Goal: Communication & Community: Answer question/provide support

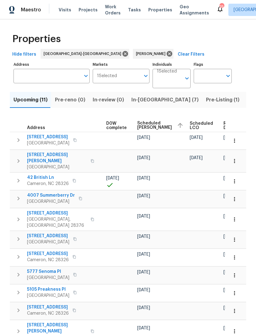
scroll to position [0, 162]
click at [237, 174] on button "button" at bounding box center [235, 181] width 14 height 14
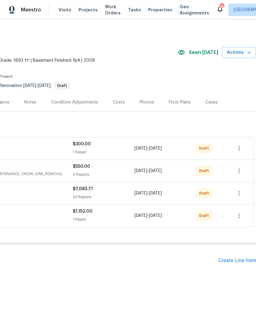
scroll to position [0, 91]
click at [241, 194] on icon "button" at bounding box center [238, 192] width 7 height 7
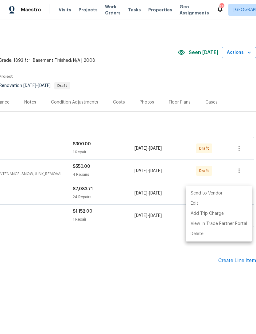
click at [129, 225] on div at bounding box center [128, 167] width 256 height 334
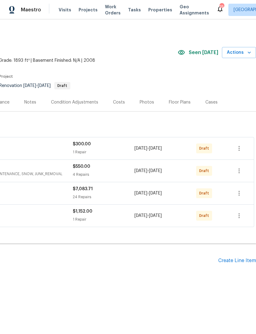
click at [96, 262] on h2 "Pending Line Items" at bounding box center [63, 260] width 309 height 29
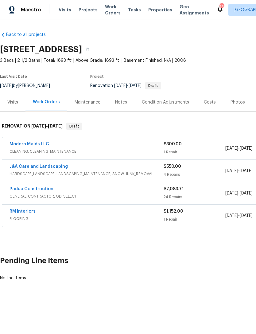
scroll to position [0, 0]
click at [36, 189] on link "Padua Construction" at bounding box center [32, 189] width 44 height 4
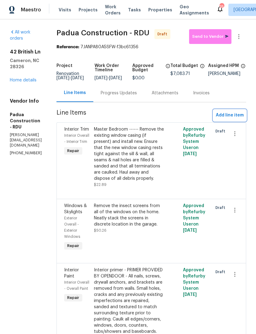
click at [233, 119] on span "Add line item" at bounding box center [230, 115] width 28 height 8
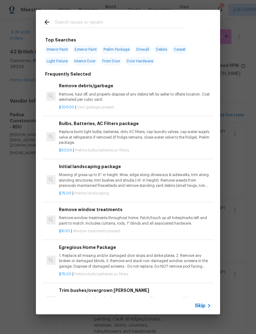
click at [82, 21] on input "text" at bounding box center [120, 22] width 130 height 9
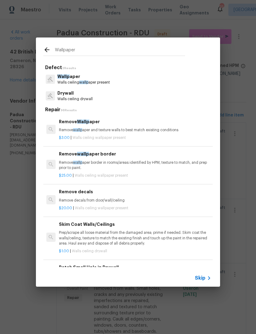
type input "Wallpaper"
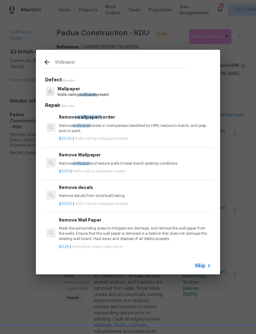
click at [88, 159] on div "Remove Wallpaper Remove wallpaper and texture walls to best match existing cond…" at bounding box center [135, 158] width 152 height 15
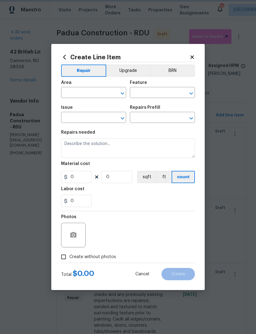
type input "Walls and Ceiling"
type input "Wallpaper"
type textarea "Remove wallpaper and texture walls to best match existing conditions"
type input "1"
type input "Remove Wallpaper $3.00"
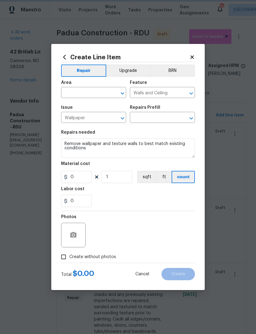
type input "3"
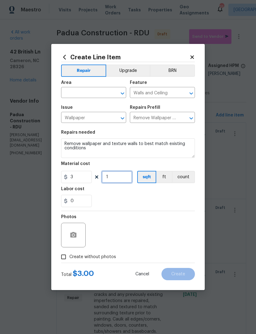
click at [118, 178] on input "1" at bounding box center [117, 177] width 31 height 12
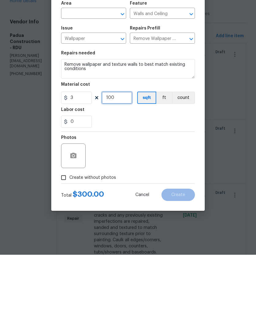
type input "100"
click at [86, 88] on input "text" at bounding box center [85, 93] width 48 height 10
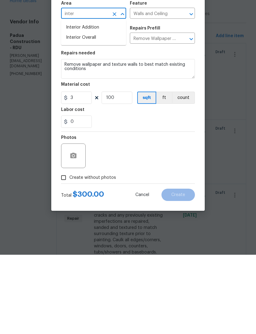
click at [90, 112] on li "Interior Overall" at bounding box center [93, 117] width 65 height 10
type input "Interior Overall"
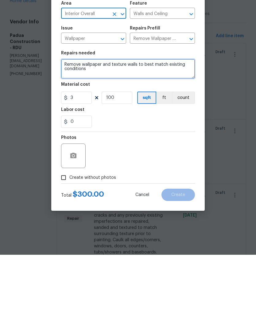
click at [62, 138] on textarea "Remove wallpaper and texture walls to best match existing conditions" at bounding box center [128, 148] width 134 height 20
click at [87, 138] on textarea "Remove wallpaper and texture walls to best match existing conditions" at bounding box center [128, 148] width 134 height 20
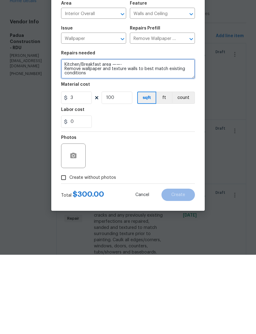
type textarea "Kitchen/Breakfast area ——- Remove wallpaper and texture walls to best match exi…"
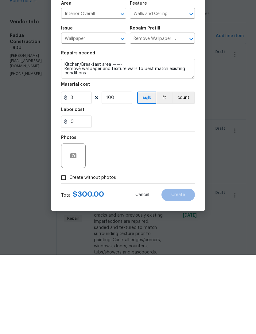
click at [66, 251] on input "Create without photos" at bounding box center [64, 257] width 12 height 12
checkbox input "true"
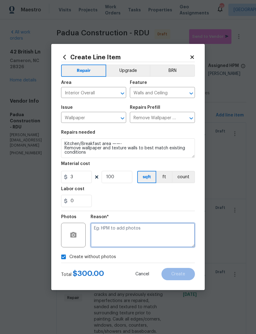
click at [130, 234] on textarea at bounding box center [143, 235] width 104 height 25
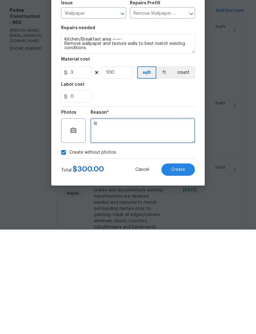
type textarea "N"
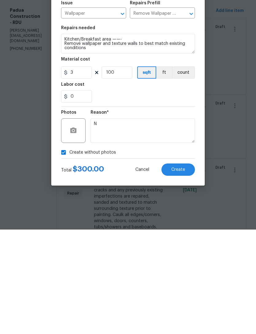
click at [175, 272] on span "Create" at bounding box center [178, 274] width 14 height 5
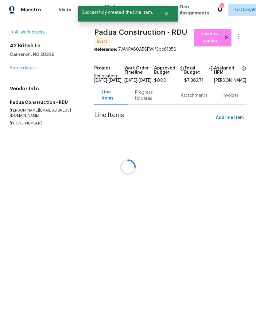
scroll to position [0, 0]
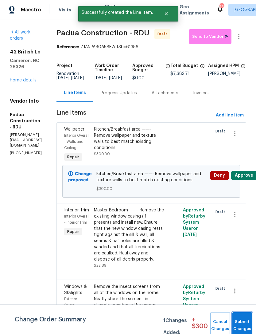
click at [241, 325] on span "Submit Changes" at bounding box center [242, 325] width 14 height 14
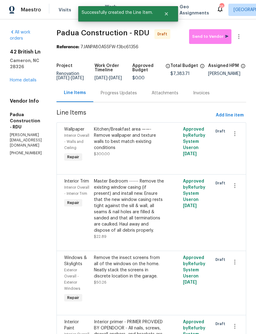
click at [25, 81] on link "Home details" at bounding box center [23, 80] width 27 height 4
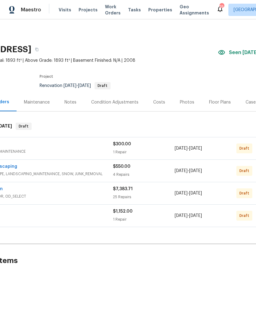
scroll to position [0, 54]
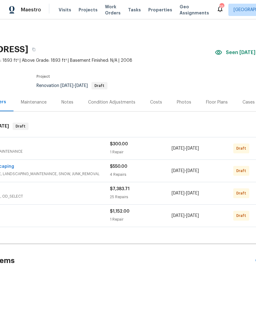
click at [150, 101] on div "Costs" at bounding box center [156, 102] width 12 height 6
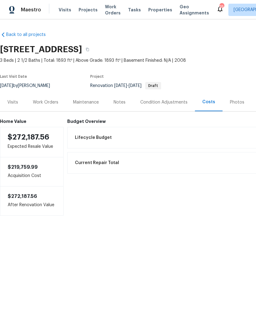
click at [41, 106] on div "Work Orders" at bounding box center [45, 102] width 40 height 18
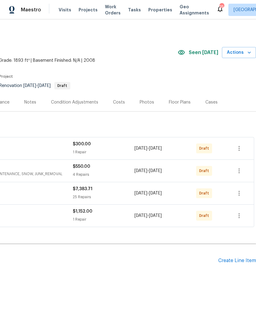
scroll to position [0, 91]
click at [239, 191] on icon "button" at bounding box center [239, 193] width 1 height 5
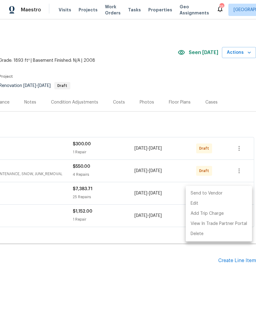
click at [207, 193] on li "Send to Vendor" at bounding box center [219, 193] width 66 height 10
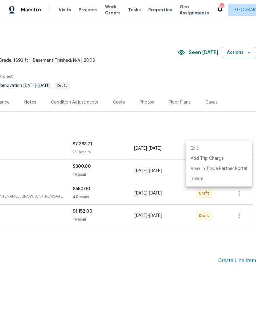
click at [195, 250] on div at bounding box center [128, 167] width 256 height 334
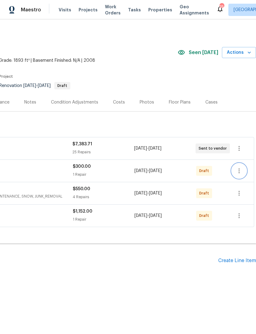
click at [239, 170] on icon "button" at bounding box center [238, 170] width 7 height 7
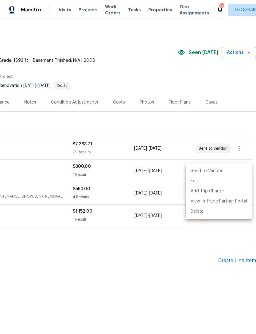
click at [209, 171] on li "Send to Vendor" at bounding box center [219, 171] width 66 height 10
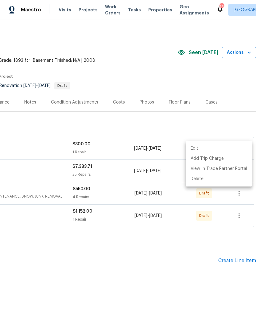
click at [164, 260] on div at bounding box center [128, 167] width 256 height 334
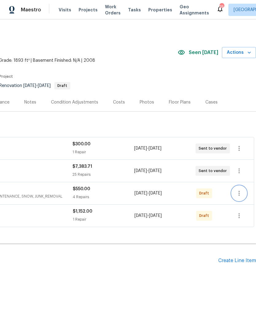
click at [243, 196] on button "button" at bounding box center [239, 193] width 15 height 15
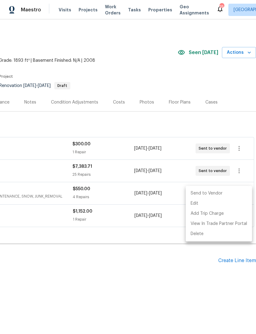
click at [205, 192] on li "Send to Vendor" at bounding box center [219, 193] width 66 height 10
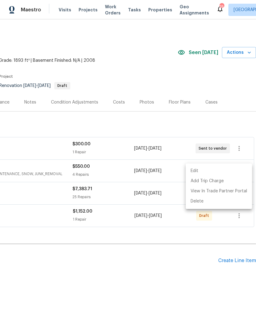
click at [174, 254] on div at bounding box center [128, 167] width 256 height 334
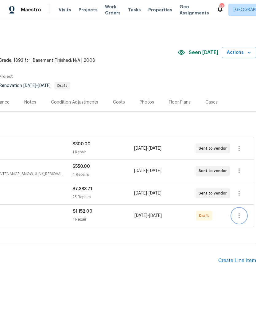
click at [240, 216] on icon "button" at bounding box center [238, 215] width 7 height 7
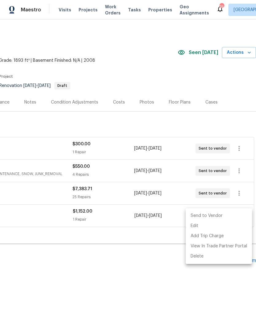
click at [203, 215] on li "Send to Vendor" at bounding box center [219, 216] width 66 height 10
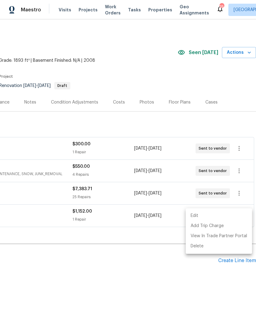
click at [80, 258] on div at bounding box center [128, 167] width 256 height 334
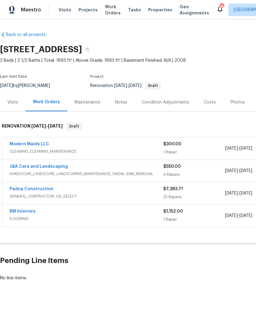
scroll to position [0, 0]
click at [24, 212] on link "RM Interiors" at bounding box center [23, 211] width 26 height 4
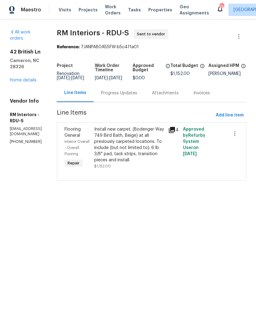
click at [127, 95] on div "Progress Updates" at bounding box center [119, 93] width 36 height 6
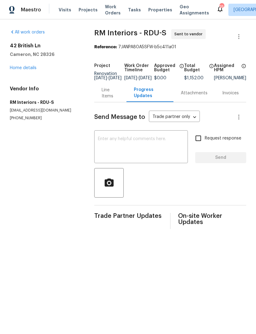
click at [114, 147] on textarea at bounding box center [141, 147] width 86 height 21
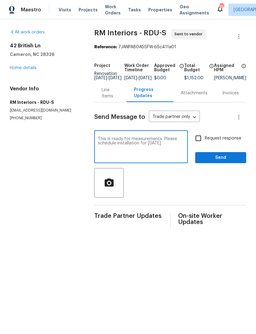
type textarea "This is ready for measurements. Please schedule installation for Wednesday 9/3."
click at [199, 141] on input "Request response" at bounding box center [198, 138] width 13 height 13
checkbox input "true"
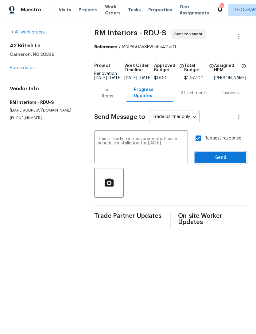
click at [218, 160] on span "Send" at bounding box center [220, 158] width 41 height 8
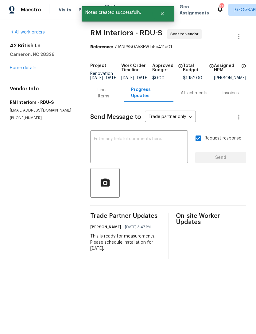
click at [23, 69] on link "Home details" at bounding box center [23, 68] width 27 height 4
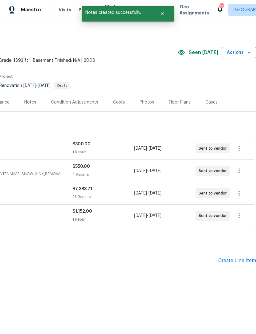
scroll to position [0, 91]
click at [240, 148] on icon "button" at bounding box center [238, 148] width 7 height 7
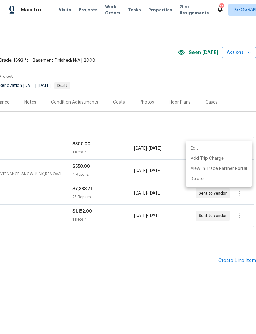
click at [111, 260] on div at bounding box center [128, 167] width 256 height 334
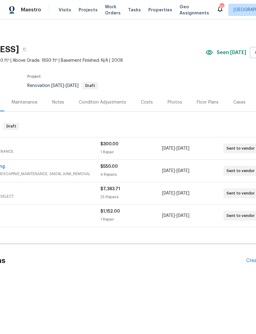
scroll to position [0, 3]
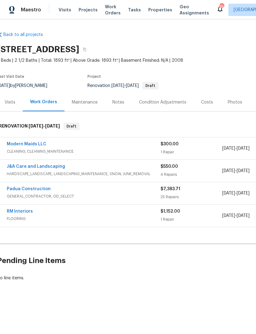
click at [36, 143] on link "Modern Maids LLC" at bounding box center [27, 144] width 40 height 4
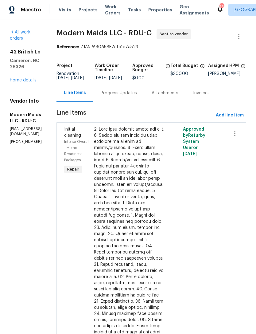
click at [137, 96] on div "Progress Updates" at bounding box center [119, 93] width 36 height 6
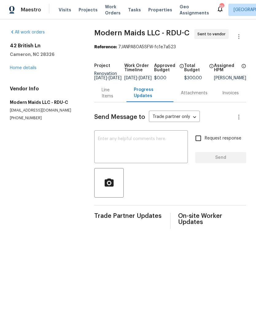
click at [118, 145] on textarea at bounding box center [141, 147] width 86 height 21
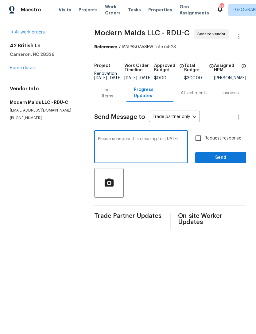
type textarea "Please schedule this cleaning for Thursday 9/4"
click at [198, 142] on input "Request response" at bounding box center [198, 138] width 13 height 13
checkbox input "true"
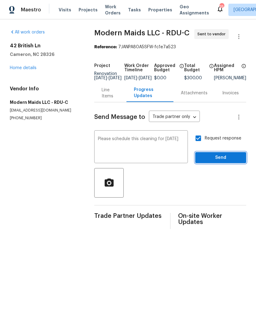
click at [219, 161] on span "Send" at bounding box center [220, 158] width 41 height 8
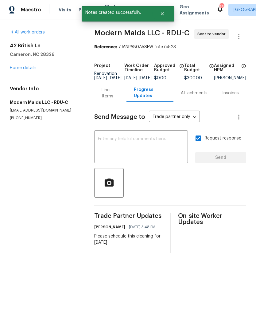
click at [27, 68] on link "Home details" at bounding box center [23, 68] width 27 height 4
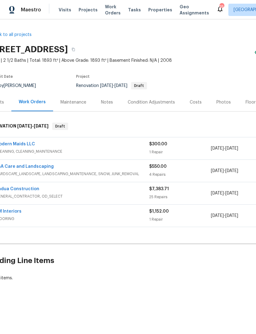
scroll to position [0, 12]
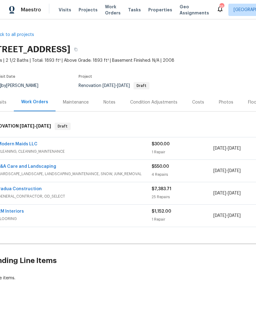
click at [29, 167] on link "J&A Care and Landscaping" at bounding box center [27, 166] width 58 height 4
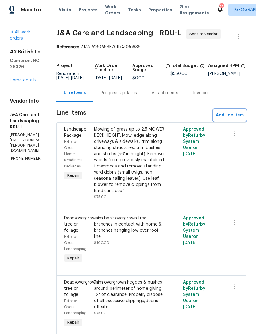
click at [233, 119] on span "Add line item" at bounding box center [230, 115] width 28 height 8
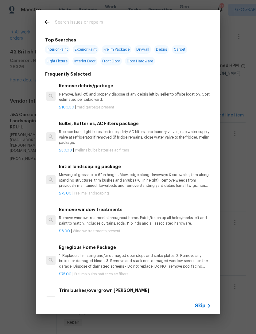
click at [76, 23] on input "text" at bounding box center [120, 22] width 130 height 9
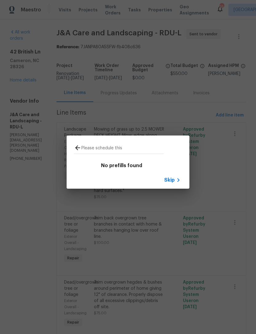
type input "Please schedule this"
click at [72, 146] on div "Please schedule this" at bounding box center [119, 147] width 104 height 24
click at [75, 146] on icon at bounding box center [77, 147] width 7 height 7
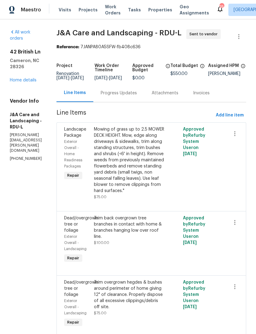
click at [137, 96] on div "Progress Updates" at bounding box center [119, 93] width 36 height 6
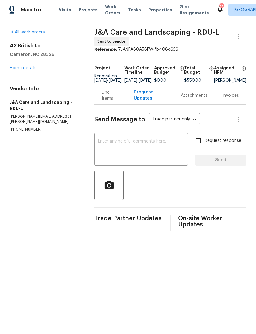
click at [111, 152] on textarea at bounding box center [141, 149] width 86 height 21
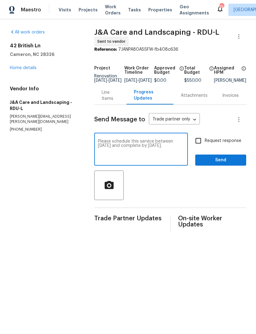
type textarea "Please schedule this service between Tuesday 9/2 and complete by Thursday 9/4."
click at [199, 145] on input "Request response" at bounding box center [198, 140] width 13 height 13
checkbox input "true"
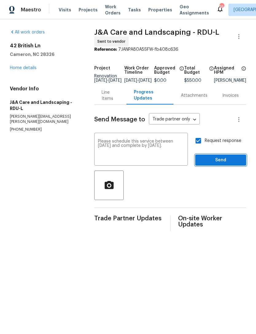
click at [221, 164] on span "Send" at bounding box center [220, 160] width 41 height 8
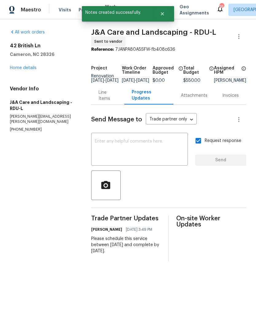
click at [23, 69] on link "Home details" at bounding box center [23, 68] width 27 height 4
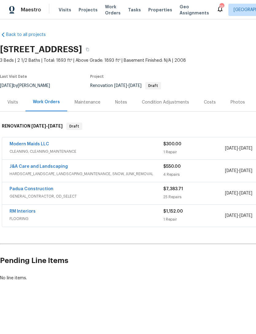
click at [35, 187] on link "Padua Construction" at bounding box center [32, 189] width 44 height 4
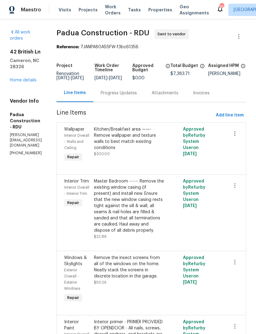
click at [113, 96] on div "Progress Updates" at bounding box center [119, 93] width 36 height 6
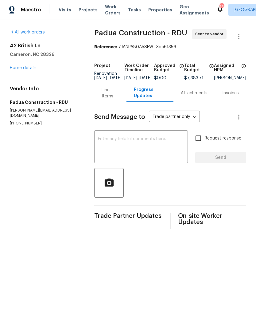
click at [105, 147] on textarea at bounding box center [141, 147] width 86 height 21
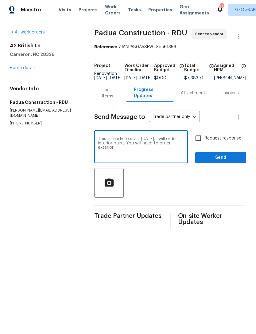
click at [168, 149] on textarea "This is ready to start tomorrow. I will order interior paint. You will need to …" at bounding box center [141, 147] width 86 height 21
click at [153, 155] on textarea "This is ready to start tomorrow. I will order interior paint. You will need to …" at bounding box center [141, 147] width 86 height 21
click at [121, 146] on textarea "This is ready to start tomorrow. I will order interior paint. You will need to …" at bounding box center [141, 147] width 86 height 21
click at [169, 152] on textarea "This is ready to start tomorrow. I will order interior paints. You will need to…" at bounding box center [141, 147] width 86 height 21
click at [123, 147] on textarea "This is ready to start tomorrow. I will order interior paints. You will need to…" at bounding box center [141, 147] width 86 height 21
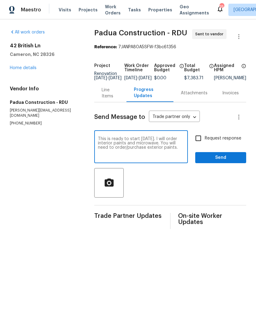
click at [173, 150] on textarea "This is ready to start tomorrow. I will order interior paints and microwave. Yo…" at bounding box center [141, 147] width 86 height 21
click at [180, 152] on textarea "This is ready to start tomorrow. I will order interior paints and microwave. Yo…" at bounding box center [141, 147] width 86 height 21
click at [133, 158] on textarea "This is ready to start tomorrow. I will order interior paints and microwave. Yo…" at bounding box center [141, 147] width 86 height 21
type textarea "This is ready to start tomorrow. I will order interior paints and microwave. Yo…"
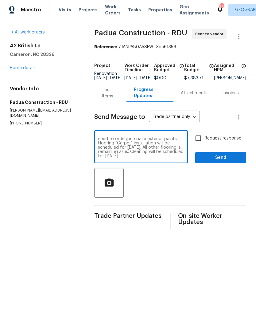
click at [197, 143] on input "Request response" at bounding box center [198, 138] width 13 height 13
checkbox input "true"
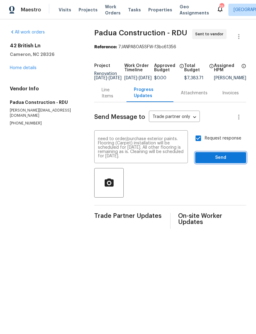
click at [222, 161] on span "Send" at bounding box center [220, 158] width 41 height 8
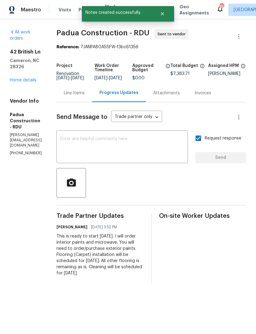
scroll to position [0, 0]
click at [26, 78] on link "Home details" at bounding box center [23, 80] width 27 height 4
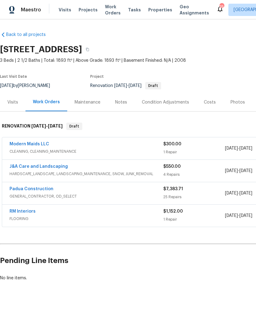
click at [43, 189] on link "Padua Construction" at bounding box center [32, 189] width 44 height 4
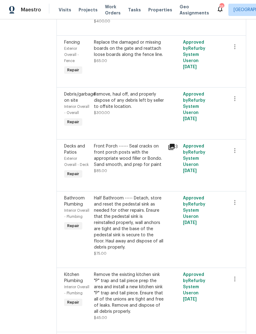
scroll to position [368, 0]
click at [139, 109] on div "Remove, haul off, and properly dispose of any debris left by seller to offsite …" at bounding box center [129, 100] width 71 height 18
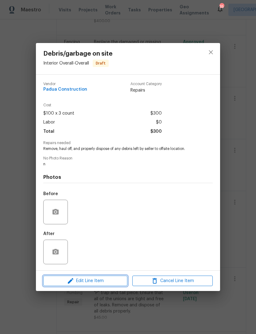
click at [106, 281] on span "Edit Line Item" at bounding box center [85, 281] width 80 height 8
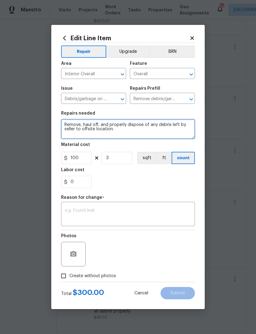
click at [125, 130] on textarea "Remove, haul off, and properly dispose of any debris left by seller to offsite …" at bounding box center [128, 129] width 134 height 20
type textarea "Remove, haul off, and properly dispose of any debris left by seller to offsite …"
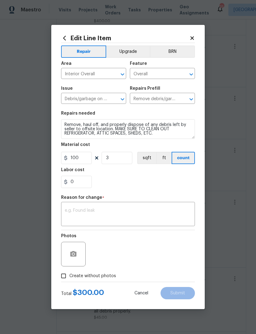
click at [125, 184] on div "0" at bounding box center [128, 182] width 134 height 12
click at [77, 274] on span "Create without photos" at bounding box center [92, 276] width 47 height 6
click at [69, 274] on input "Create without photos" at bounding box center [64, 276] width 12 height 12
checkbox input "true"
click at [101, 209] on textarea at bounding box center [128, 214] width 126 height 13
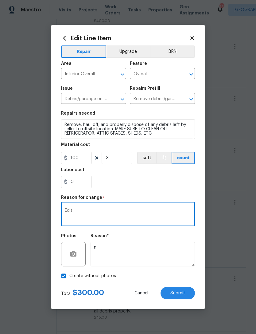
type textarea "Edit"
click at [133, 181] on div "0" at bounding box center [128, 182] width 134 height 12
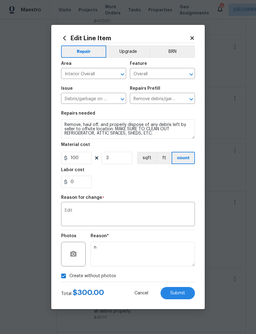
click at [182, 294] on span "Submit" at bounding box center [177, 293] width 15 height 5
type textarea "Remove, haul off, and properly dispose of any debris left by seller to offsite …"
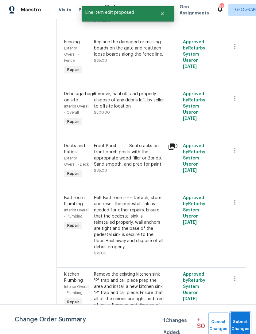
click at [246, 320] on span "Submit Changes" at bounding box center [241, 325] width 14 height 14
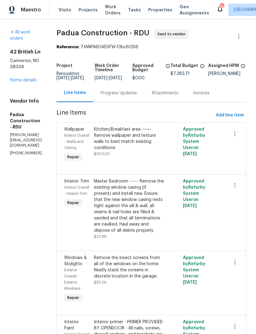
scroll to position [0, 0]
click at [22, 81] on link "Home details" at bounding box center [23, 80] width 27 height 4
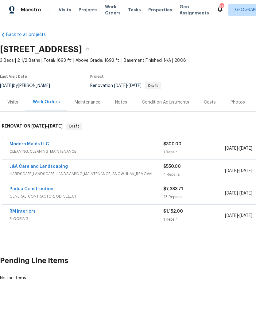
click at [204, 102] on div "Costs" at bounding box center [210, 102] width 12 height 6
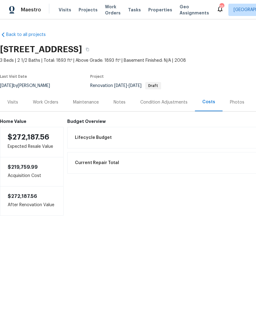
click at [41, 104] on div "Work Orders" at bounding box center [45, 102] width 25 height 6
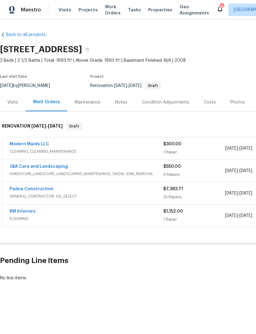
click at [35, 187] on link "Padua Construction" at bounding box center [32, 189] width 44 height 4
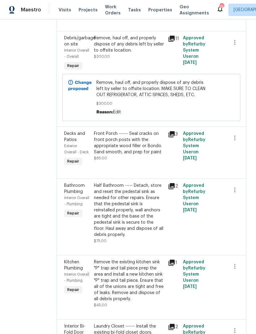
scroll to position [424, 0]
click at [148, 115] on div "Remove, haul off, and properly dispose of any debris left by seller to offsite …" at bounding box center [151, 98] width 110 height 36
click at [128, 60] on div "Remove, haul off, and properly dispose of any debris left by seller to offsite …" at bounding box center [129, 47] width 71 height 25
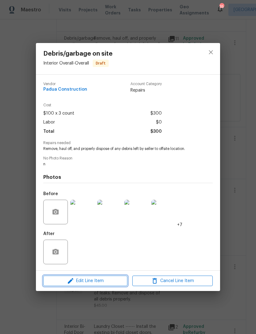
click at [98, 281] on span "Edit Line Item" at bounding box center [85, 281] width 80 height 8
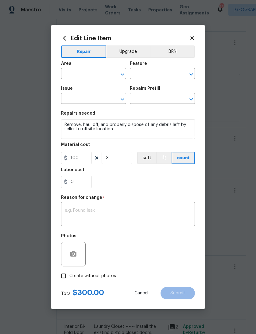
type input "Interior Overall"
type input "Overall"
type input "Debris/garbage on site"
type input "Remove debris/garbage $100.00"
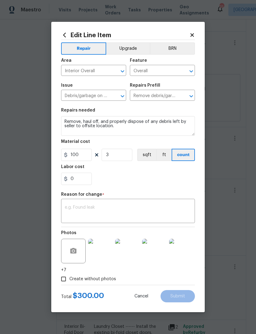
click at [188, 36] on h2 "Edit Line Item" at bounding box center [125, 35] width 128 height 7
click at [191, 35] on icon at bounding box center [191, 34] width 3 height 3
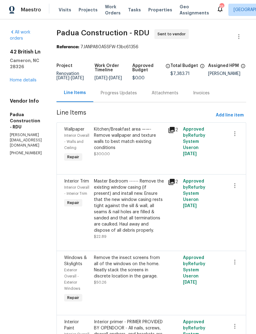
scroll to position [0, 0]
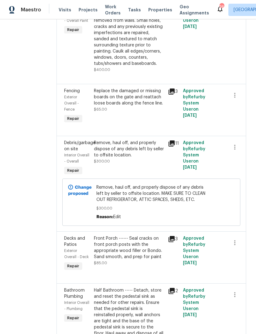
scroll to position [320, 0]
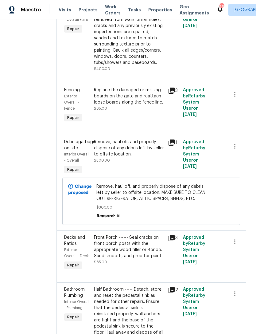
click at [147, 202] on span "Remove, haul off, and properly dispose of any debris left by seller to offsite …" at bounding box center [151, 192] width 110 height 18
click at [134, 163] on div "Remove, haul off, and properly dispose of any debris left by seller to offsite …" at bounding box center [129, 151] width 71 height 25
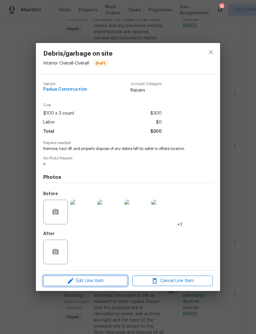
click at [97, 283] on span "Edit Line Item" at bounding box center [85, 281] width 80 height 8
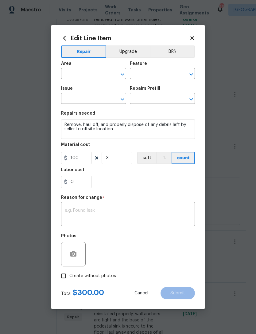
type input "Interior Overall"
type input "Overall"
type input "Debris/garbage on site"
type input "Remove debris/garbage $100.00"
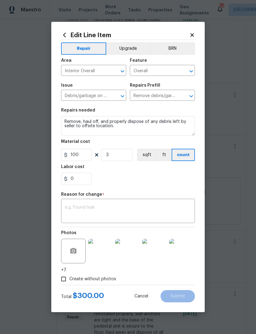
click at [189, 33] on icon at bounding box center [192, 35] width 6 height 6
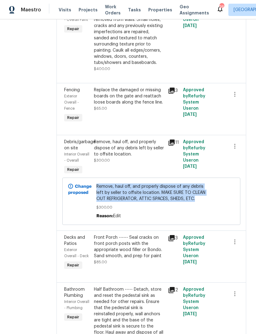
copy span "Remove, haul off, and properly dispose of any debris left by seller to offsite …"
click at [126, 157] on div "Remove, haul off, and properly dispose of any debris left by seller to offsite …" at bounding box center [129, 148] width 71 height 18
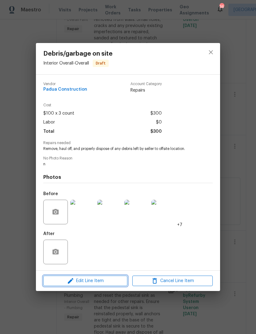
click at [96, 281] on span "Edit Line Item" at bounding box center [85, 281] width 80 height 8
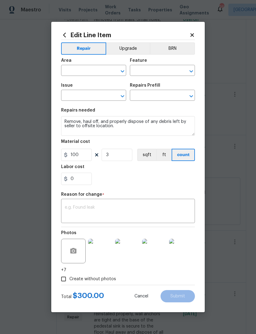
type input "Interior Overall"
type input "Overall"
type input "Debris/garbage on site"
type input "Remove debris/garbage $100.00"
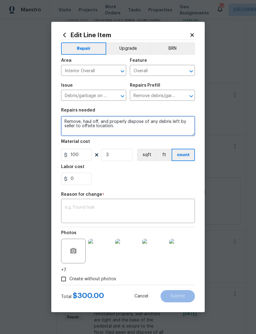
click at [67, 121] on textarea "Remove, haul off, and properly dispose of any debris left by seller to offsite …" at bounding box center [128, 126] width 134 height 20
click at [67, 122] on textarea "Remove, haul off, and properly dispose of any debris left by seller to offsite …" at bounding box center [128, 126] width 134 height 20
paste textarea "MAKE SURE TO CLEAN OUT REFRIGERATOR, ATTIC SPACES, SHEDS, ETC."
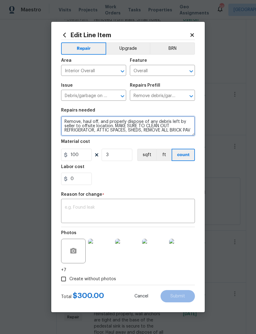
scroll to position [1, 0]
type textarea "Remove, haul off, and properly dispose of any debris left by seller to offsite …"
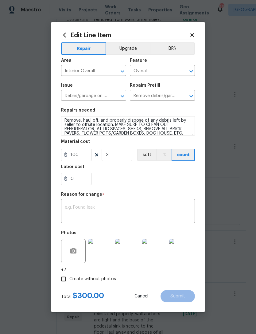
click at [119, 182] on div "0" at bounding box center [128, 179] width 134 height 12
click at [115, 208] on textarea at bounding box center [128, 211] width 126 height 13
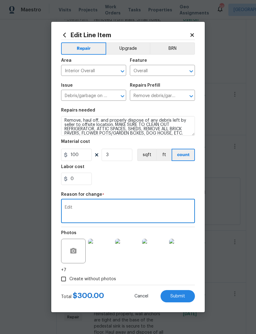
type textarea "Edit"
click at [128, 175] on div "0" at bounding box center [128, 179] width 134 height 12
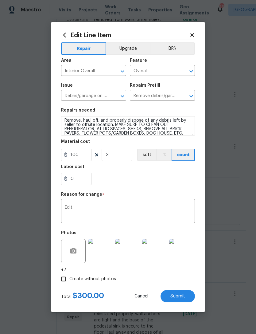
click at [92, 280] on span "Create without photos" at bounding box center [92, 279] width 47 height 6
click at [69, 280] on input "Create without photos" at bounding box center [64, 279] width 12 height 12
checkbox input "false"
click at [181, 296] on span "Submit" at bounding box center [177, 296] width 15 height 5
type textarea "Remove, haul off, and properly dispose of any debris left by seller to offsite …"
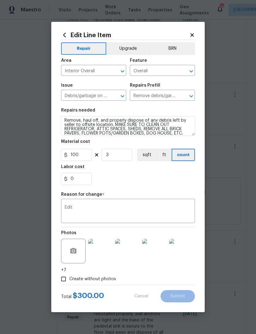
checkbox input "true"
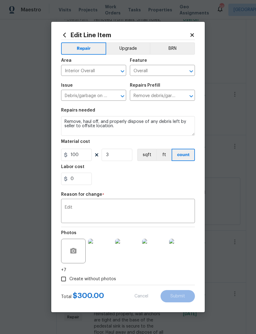
scroll to position [0, 0]
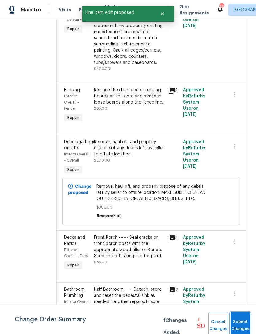
click at [244, 321] on span "Submit Changes" at bounding box center [241, 325] width 14 height 14
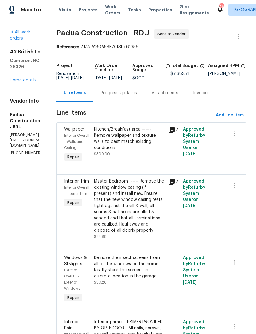
click at [20, 82] on link "Home details" at bounding box center [23, 80] width 27 height 4
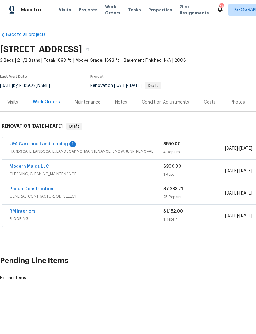
click at [58, 144] on link "J&A Care and Landscaping" at bounding box center [39, 144] width 58 height 4
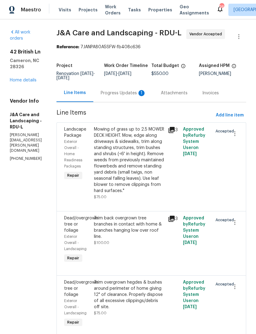
click at [137, 96] on div "Progress Updates 1" at bounding box center [123, 93] width 45 height 6
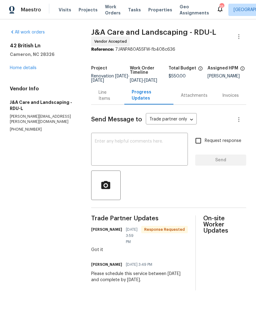
click at [23, 69] on link "Home details" at bounding box center [23, 68] width 27 height 4
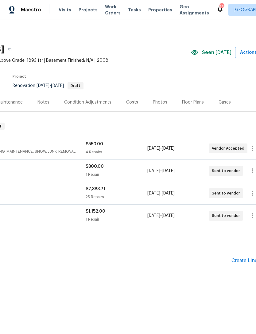
scroll to position [0, 91]
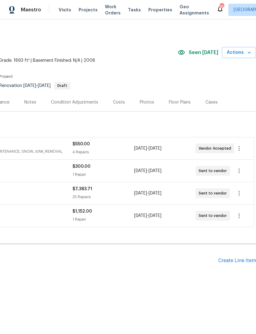
click at [117, 102] on div "Costs" at bounding box center [119, 102] width 12 height 6
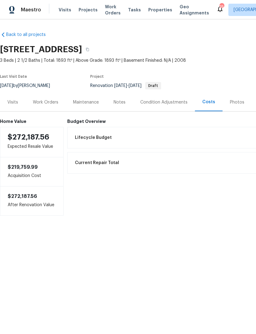
click at [45, 100] on div "Work Orders" at bounding box center [45, 102] width 25 height 6
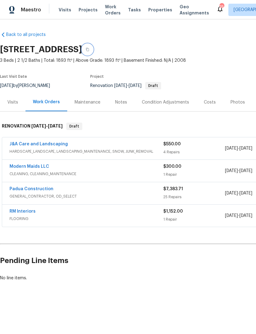
click at [89, 49] on icon "button" at bounding box center [88, 50] width 4 height 4
click at [89, 48] on icon "button" at bounding box center [88, 50] width 4 height 4
click at [93, 47] on button "button" at bounding box center [87, 49] width 11 height 11
click at [13, 103] on div "Visits" at bounding box center [12, 102] width 11 height 6
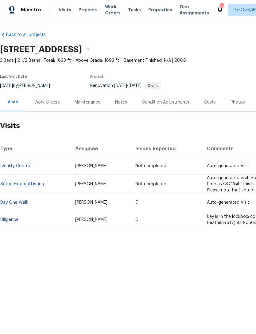
click at [45, 103] on div "Work Orders" at bounding box center [46, 102] width 25 height 6
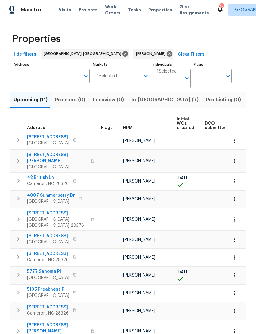
click at [140, 95] on span "In-[GEOGRAPHIC_DATA] (7)" at bounding box center [164, 99] width 67 height 9
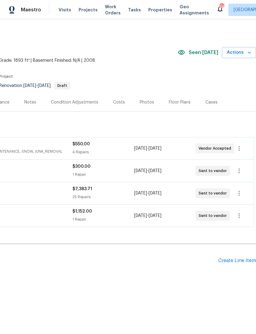
scroll to position [0, 91]
click at [119, 100] on div "Costs" at bounding box center [119, 102] width 12 height 6
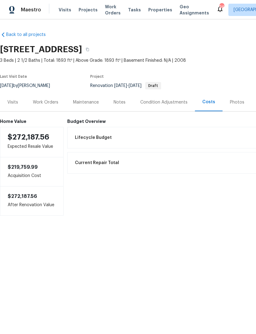
click at [43, 106] on div "Work Orders" at bounding box center [45, 102] width 40 height 18
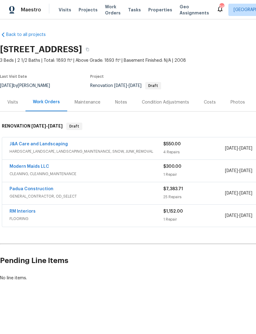
click at [31, 188] on link "Padua Construction" at bounding box center [32, 189] width 44 height 4
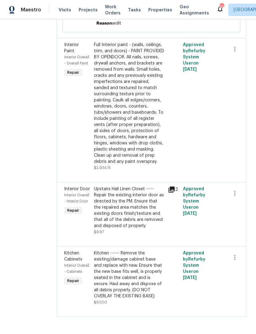
scroll to position [1730, 0]
click at [134, 165] on div "Full Interior paint - (walls, ceilings, trim, and doors) - PAINT PROVIDED BY OP…" at bounding box center [129, 103] width 71 height 123
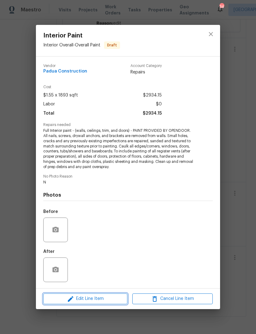
click at [103, 298] on span "Edit Line Item" at bounding box center [85, 299] width 80 height 8
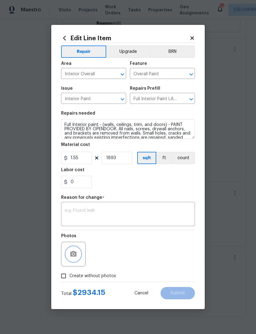
click at [78, 255] on button "button" at bounding box center [73, 254] width 15 height 15
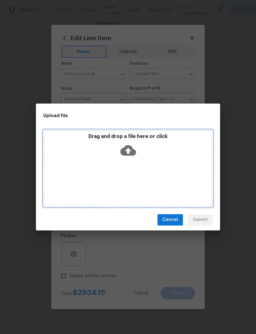
click at [132, 157] on icon at bounding box center [128, 150] width 16 height 16
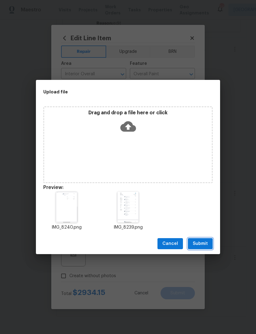
click at [205, 243] on span "Submit" at bounding box center [200, 244] width 15 height 8
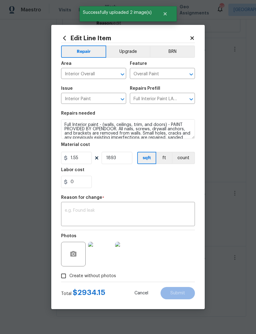
click at [144, 218] on textarea at bounding box center [128, 214] width 126 height 13
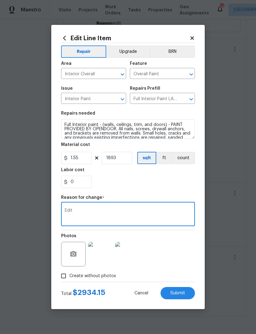
type textarea "Edit"
click at [131, 179] on div "0" at bounding box center [128, 182] width 134 height 12
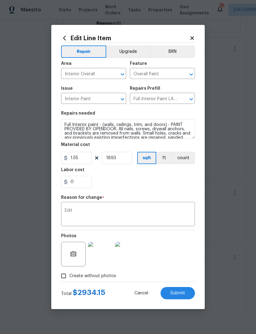
click at [180, 294] on span "Submit" at bounding box center [177, 293] width 15 height 5
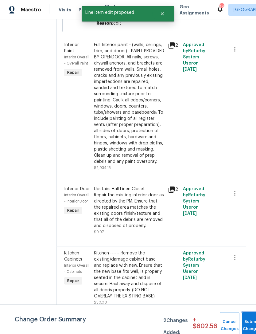
click at [243, 323] on button "Submit Changes" at bounding box center [252, 325] width 20 height 26
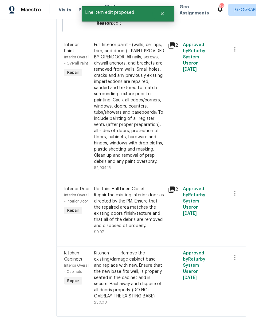
scroll to position [0, 0]
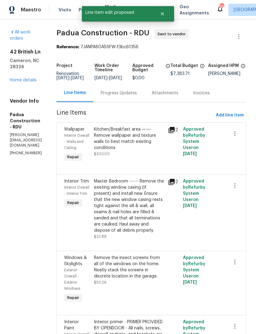
click at [24, 80] on link "Home details" at bounding box center [23, 80] width 27 height 4
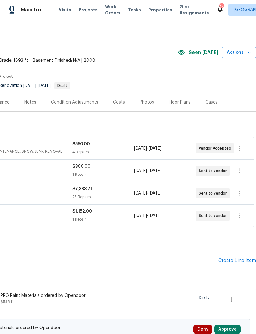
scroll to position [0, 91]
click at [117, 103] on div "Costs" at bounding box center [119, 102] width 12 height 6
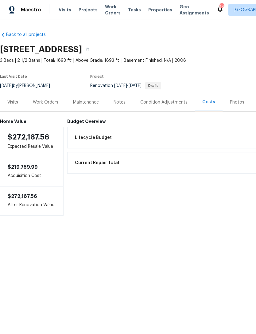
click at [49, 101] on div "Work Orders" at bounding box center [45, 102] width 25 height 6
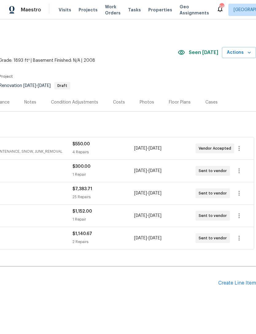
scroll to position [0, 91]
click at [117, 102] on div "Costs" at bounding box center [119, 102] width 12 height 6
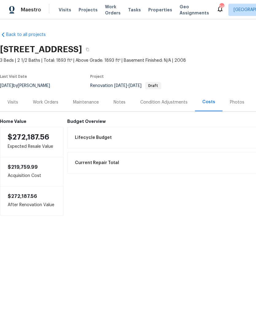
click at [15, 100] on div "Visits" at bounding box center [12, 102] width 11 height 6
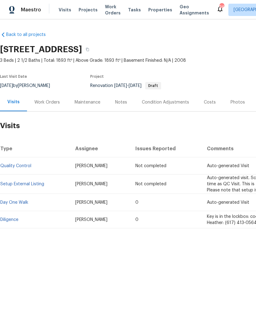
click at [47, 101] on div "Work Orders" at bounding box center [46, 102] width 25 height 6
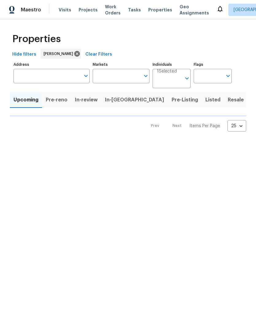
type input "100"
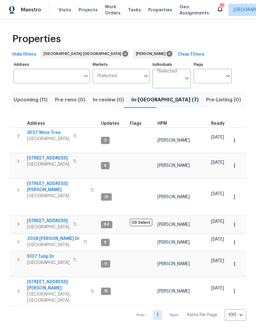
click at [36, 100] on span "Upcoming (11)" at bounding box center [31, 99] width 34 height 9
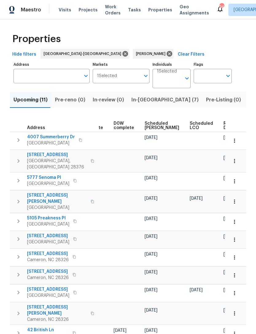
scroll to position [0, 154]
click at [149, 125] on span "Scheduled [PERSON_NAME]" at bounding box center [162, 125] width 35 height 9
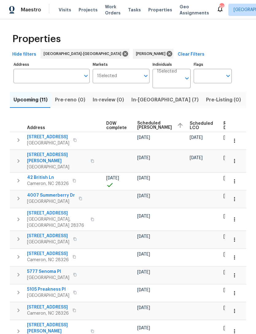
scroll to position [0, 162]
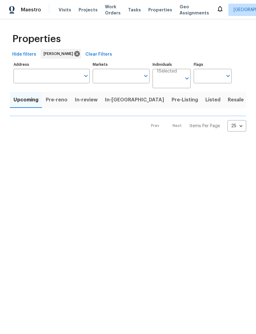
type input "100"
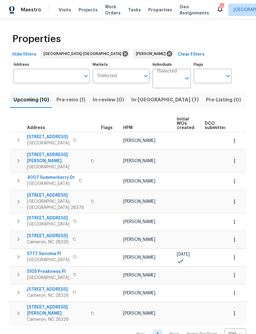
click at [72, 101] on span "Pre-reno (1)" at bounding box center [70, 99] width 29 height 9
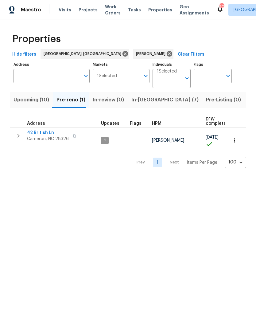
scroll to position [0, 0]
click at [23, 99] on span "Upcoming (10)" at bounding box center [32, 99] width 36 height 9
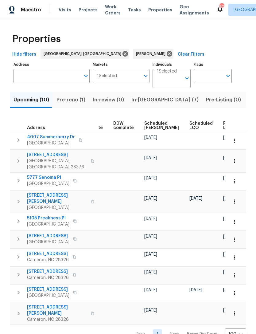
scroll to position [0, 154]
click at [149, 124] on span "Scheduled [PERSON_NAME]" at bounding box center [162, 125] width 35 height 9
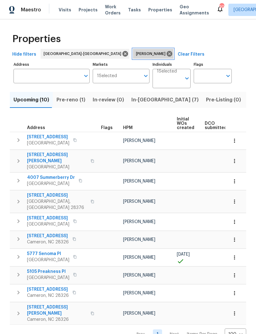
click at [167, 53] on icon at bounding box center [170, 54] width 6 height 6
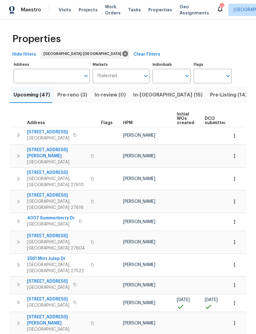
click at [210, 95] on span "Pre-Listing (14)" at bounding box center [228, 95] width 37 height 9
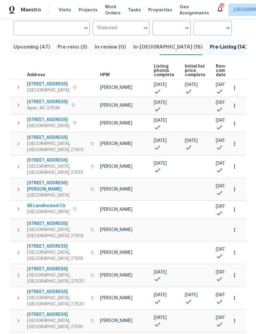
click at [141, 48] on span "In-[GEOGRAPHIC_DATA] (15)" at bounding box center [167, 47] width 69 height 9
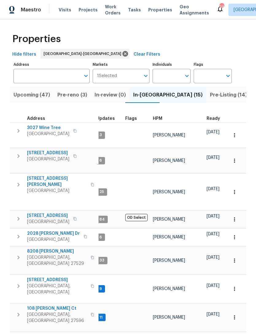
click at [70, 95] on span "Pre-reno (3)" at bounding box center [72, 95] width 30 height 9
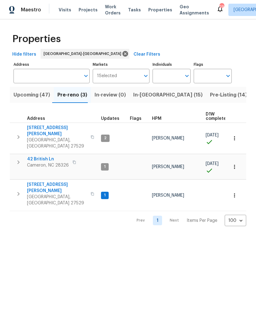
click at [29, 94] on span "Upcoming (47)" at bounding box center [32, 95] width 37 height 9
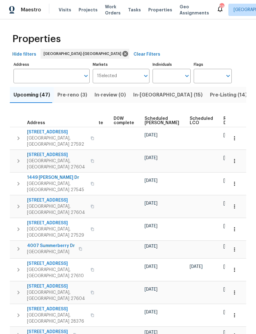
scroll to position [0, 154]
click at [146, 122] on span "Scheduled COE" at bounding box center [162, 120] width 35 height 9
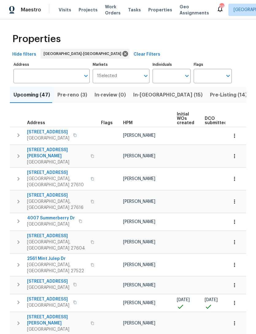
click at [168, 74] on input "Individuals" at bounding box center [167, 76] width 29 height 14
type input "Preston"
click at [169, 95] on input "checkbox" at bounding box center [163, 95] width 13 height 13
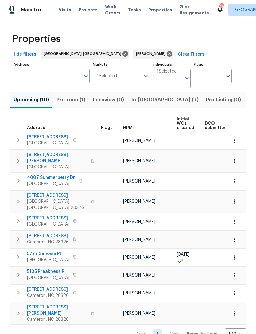
click at [68, 102] on span "Pre-reno (1)" at bounding box center [70, 99] width 29 height 9
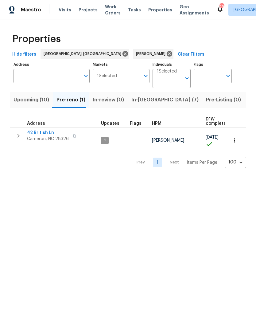
click at [33, 100] on span "Upcoming (10)" at bounding box center [32, 99] width 36 height 9
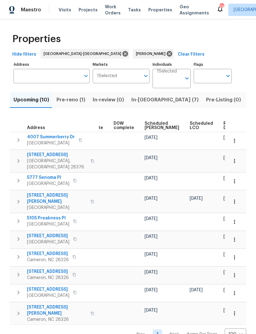
scroll to position [0, 154]
click at [151, 129] on span "Scheduled COE" at bounding box center [162, 125] width 35 height 9
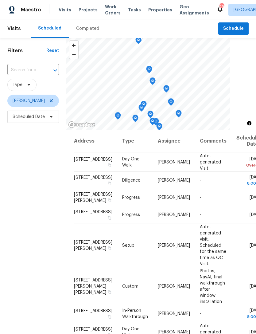
click at [0, 0] on icon at bounding box center [0, 0] width 0 height 0
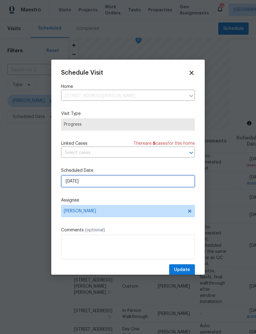
click at [107, 186] on input "8/27/2025" at bounding box center [128, 181] width 134 height 12
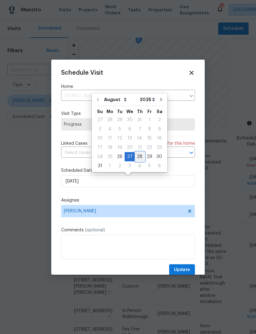
click at [135, 156] on div "28" at bounding box center [140, 156] width 10 height 9
type input "8/28/2025"
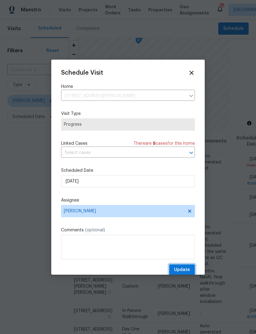
click at [185, 269] on span "Update" at bounding box center [182, 270] width 16 height 8
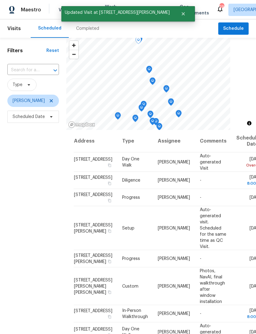
click at [0, 0] on icon at bounding box center [0, 0] width 0 height 0
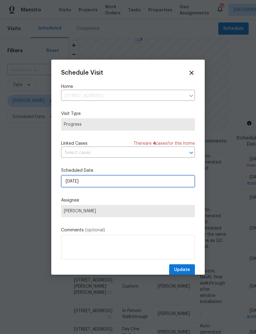
click at [127, 186] on input "[DATE]" at bounding box center [128, 181] width 134 height 12
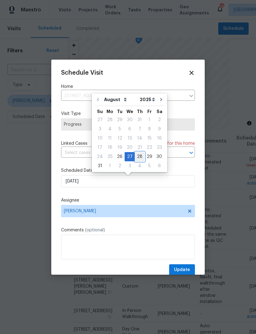
click at [137, 154] on div "28" at bounding box center [140, 156] width 10 height 9
type input "[DATE]"
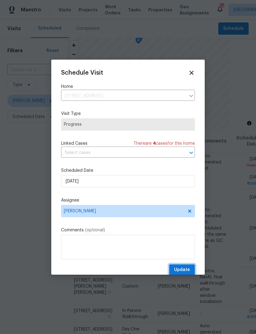
click at [185, 270] on span "Update" at bounding box center [182, 270] width 16 height 8
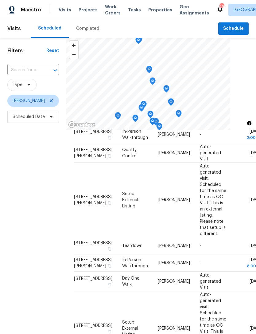
scroll to position [315, 0]
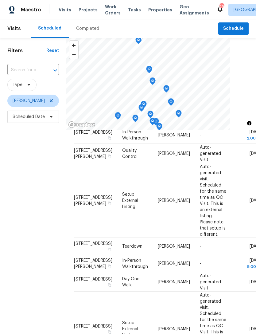
click at [0, 0] on icon at bounding box center [0, 0] width 0 height 0
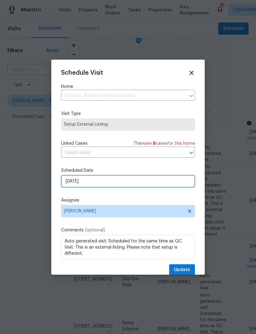
click at [88, 183] on input "9/3/2025" at bounding box center [128, 181] width 134 height 12
select select "8"
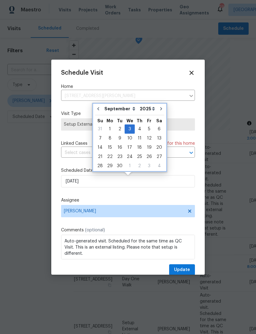
click at [98, 108] on icon "Go to previous month" at bounding box center [98, 108] width 2 height 3
type input "8/26/2025"
select select "7"
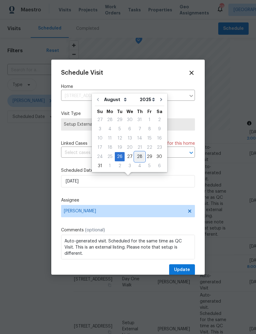
click at [137, 155] on div "28" at bounding box center [140, 156] width 10 height 9
type input "8/28/2025"
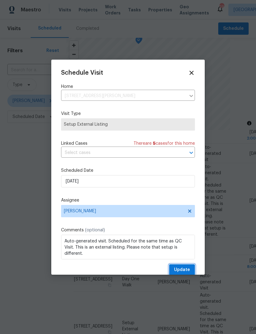
click at [186, 271] on span "Update" at bounding box center [182, 270] width 16 height 8
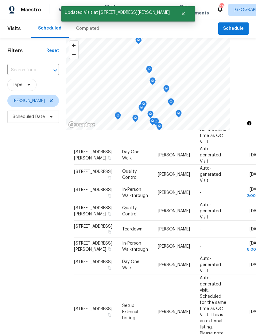
click at [0, 0] on icon at bounding box center [0, 0] width 0 height 0
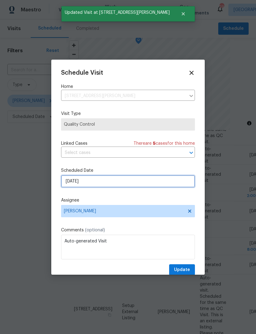
click at [111, 181] on input "9/3/2025" at bounding box center [128, 181] width 134 height 12
select select "8"
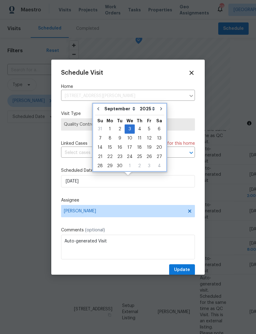
click at [101, 108] on button "Go to previous month" at bounding box center [98, 109] width 9 height 12
type input "8/26/2025"
select select "7"
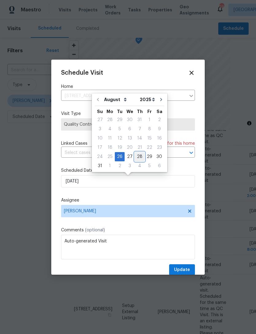
click at [136, 155] on div "28" at bounding box center [140, 156] width 10 height 9
type input "[DATE]"
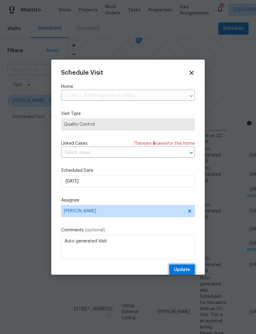
click at [178, 270] on span "Update" at bounding box center [182, 270] width 16 height 8
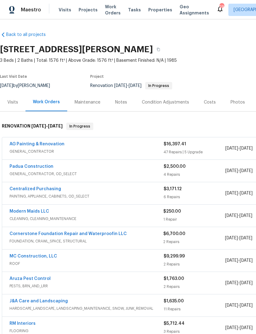
click at [33, 211] on link "Modern Maids LLC" at bounding box center [30, 211] width 40 height 4
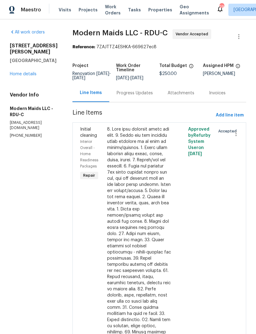
click at [143, 96] on div "Progress Updates" at bounding box center [135, 93] width 36 height 6
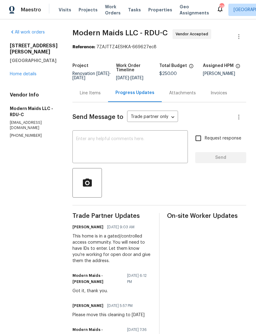
click at [24, 72] on link "Home details" at bounding box center [23, 74] width 27 height 4
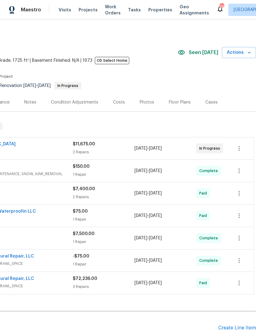
scroll to position [0, 91]
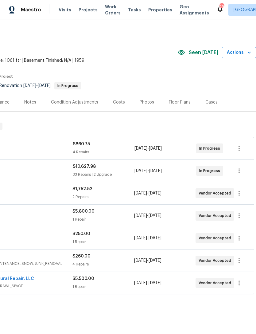
scroll to position [0, 91]
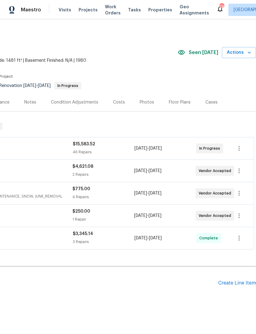
scroll to position [0, 91]
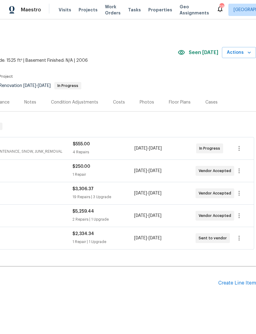
scroll to position [0, 91]
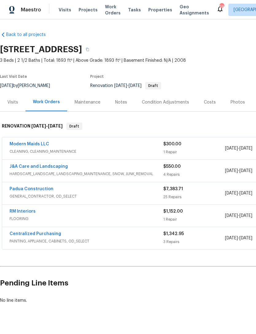
click at [209, 103] on div "Costs" at bounding box center [210, 102] width 12 height 6
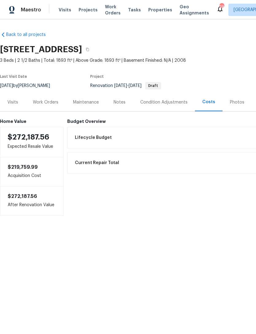
click at [42, 102] on div "Work Orders" at bounding box center [45, 102] width 25 height 6
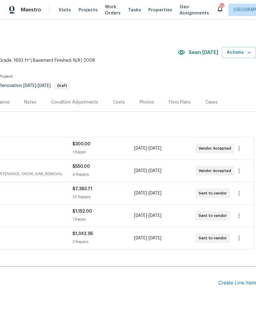
scroll to position [0, 91]
click at [135, 102] on div "Photos" at bounding box center [146, 102] width 29 height 18
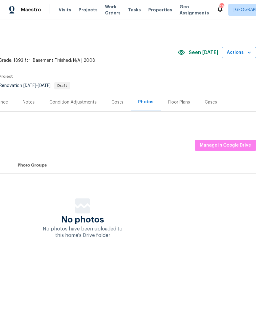
click at [115, 101] on div "Costs" at bounding box center [117, 102] width 12 height 6
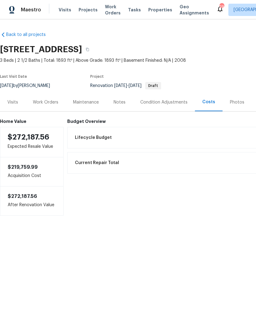
click at [115, 101] on div "Notes" at bounding box center [120, 102] width 12 height 6
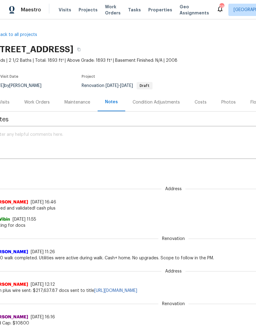
scroll to position [0, 9]
click at [43, 101] on div "Work Orders" at bounding box center [36, 102] width 25 height 6
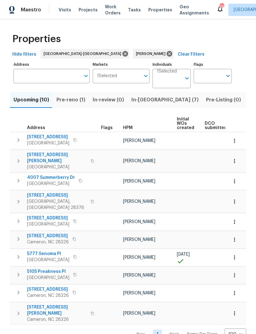
click at [71, 98] on span "Pre-reno (1)" at bounding box center [70, 99] width 29 height 9
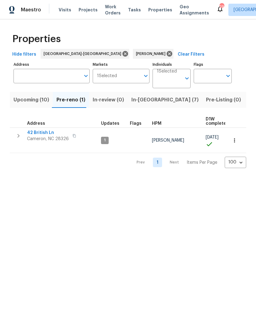
scroll to position [0, -1]
click at [31, 100] on span "Upcoming (10)" at bounding box center [32, 99] width 36 height 9
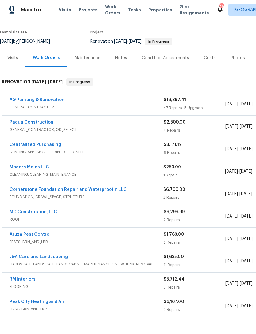
scroll to position [47, 2]
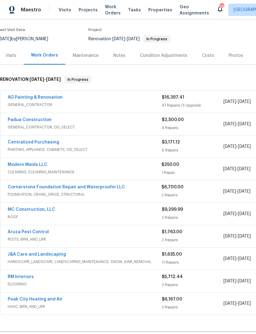
click at [40, 121] on link "Padua Construction" at bounding box center [30, 120] width 44 height 4
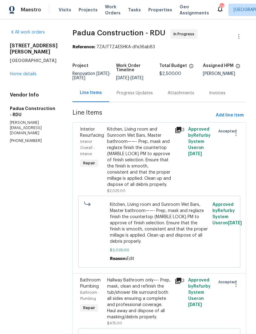
click at [125, 95] on div "Progress Updates" at bounding box center [135, 93] width 36 height 6
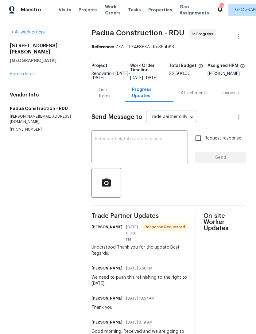
click at [27, 72] on link "Home details" at bounding box center [23, 74] width 27 height 4
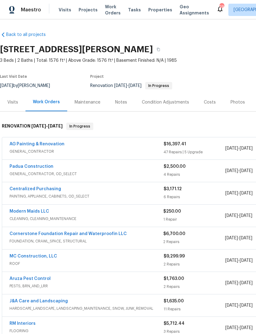
click at [37, 212] on link "Modern Maids LLC" at bounding box center [30, 211] width 40 height 4
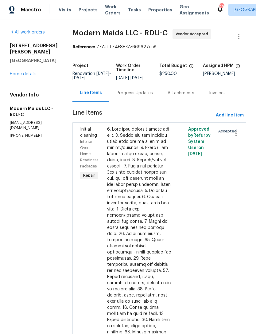
click at [141, 96] on div "Progress Updates" at bounding box center [135, 93] width 36 height 6
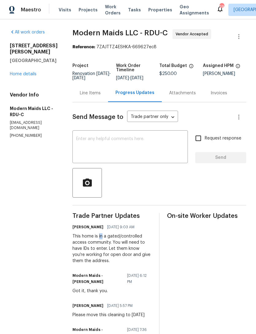
copy div "in"
click at [110, 147] on textarea at bounding box center [130, 147] width 108 height 21
click at [100, 147] on textarea at bounding box center [130, 147] width 108 height 21
paste textarea "in"
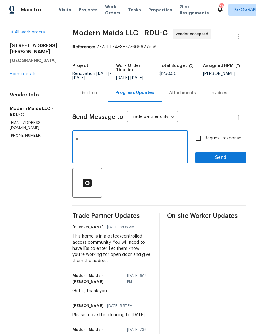
type textarea "i"
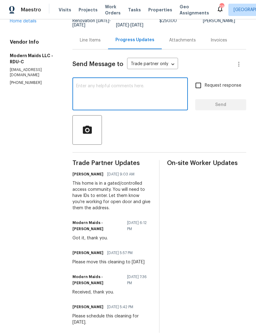
scroll to position [52, 0]
click at [80, 185] on div "This home is in a gated/controlled access community. You will need to have IDs …" at bounding box center [111, 196] width 79 height 31
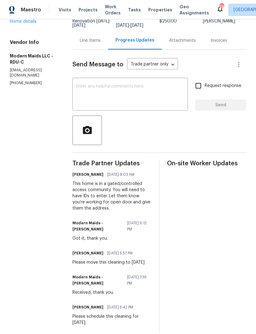
click at [81, 184] on div "[PERSON_NAME] [DATE] 9:03 AM This home is in a gated/controlled access communit…" at bounding box center [111, 190] width 79 height 41
click at [78, 180] on div "All work orders [STREET_ADDRESS][PERSON_NAME][PERSON_NAME] Home details Vendor …" at bounding box center [128, 155] width 256 height 376
click at [80, 207] on div "This home is in a gated/controlled access community. You will need to have IDs …" at bounding box center [111, 196] width 79 height 31
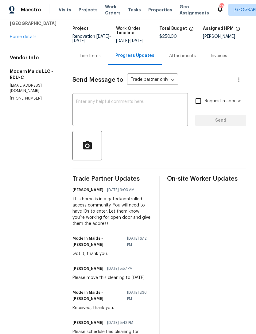
scroll to position [38, 0]
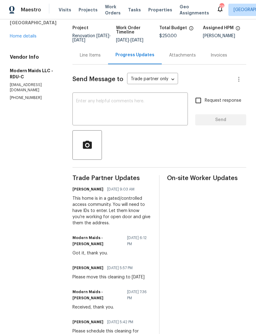
click at [81, 200] on div "This home is in a gated/controlled access community. You will need to have IDs …" at bounding box center [111, 210] width 79 height 31
click at [80, 203] on div "This home is in a gated/controlled access community. You will need to have IDs …" at bounding box center [111, 210] width 79 height 31
click at [83, 202] on div "This home is in a gated/controlled access community. You will need to have IDs …" at bounding box center [111, 210] width 79 height 31
click at [81, 204] on div "This home is in a gated/controlled access community. You will need to have IDs …" at bounding box center [111, 210] width 79 height 31
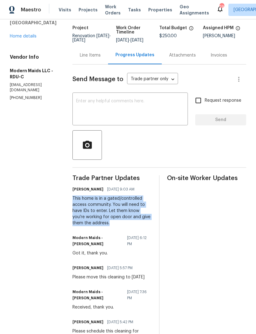
copy div "This home is in a gated/controlled access community. You will need to have IDs …"
click at [109, 111] on textarea at bounding box center [130, 109] width 108 height 21
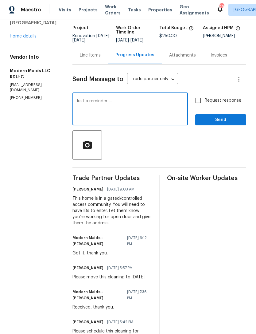
click at [139, 111] on textarea "Just a reminder —" at bounding box center [130, 109] width 108 height 21
paste textarea "This home is in a gated/controlled access community. You will need to have IDs …"
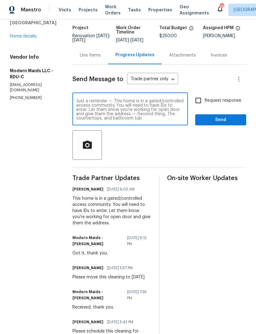
click at [156, 120] on textarea "Just a reminder — This home is in a gated/controlled access community. You will…" at bounding box center [130, 109] width 108 height 21
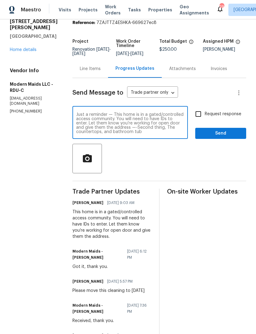
scroll to position [27, 0]
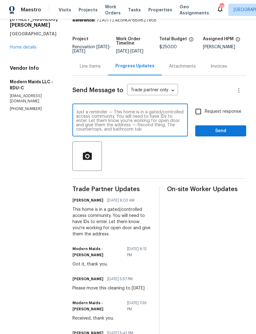
click at [156, 131] on textarea "Just a reminder — This home is in a gated/controlled access community. You will…" at bounding box center [130, 120] width 108 height 21
click at [104, 131] on textarea "Just a reminder — This home is in a gated/controlled access community. You will…" at bounding box center [130, 120] width 108 height 21
type textarea "Just a reminder — This home is in a gated/controlled access community. You will…"
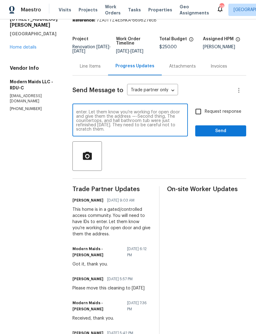
click at [199, 118] on input "Request response" at bounding box center [198, 111] width 13 height 13
checkbox input "true"
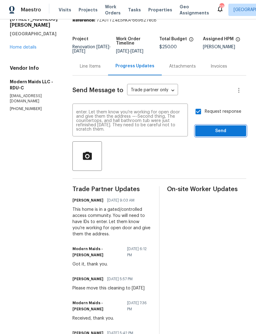
click at [219, 134] on span "Send" at bounding box center [220, 131] width 41 height 8
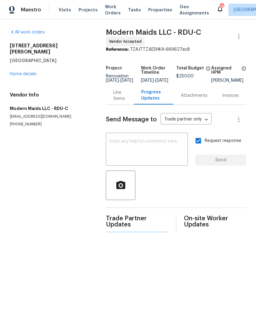
scroll to position [0, 0]
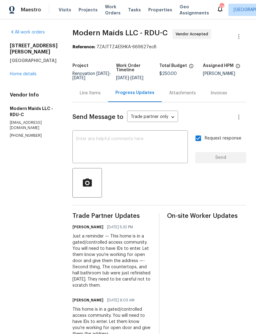
click at [25, 72] on link "Home details" at bounding box center [23, 74] width 27 height 4
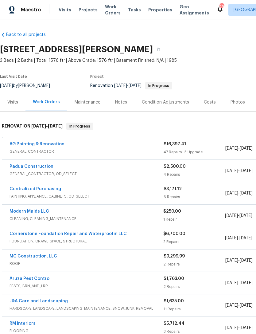
click at [29, 212] on link "Modern Maids LLC" at bounding box center [30, 211] width 40 height 4
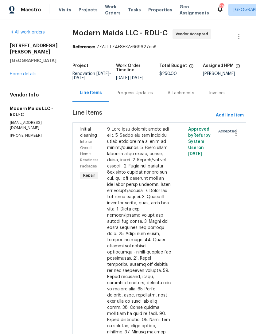
click at [142, 96] on div "Progress Updates" at bounding box center [135, 93] width 36 height 6
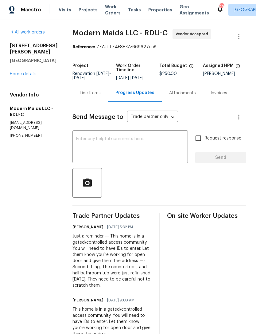
click at [27, 72] on link "Home details" at bounding box center [23, 74] width 27 height 4
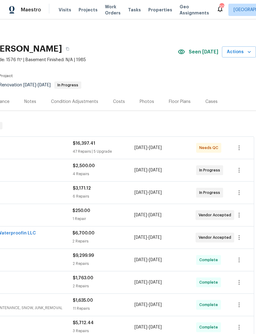
scroll to position [1, 91]
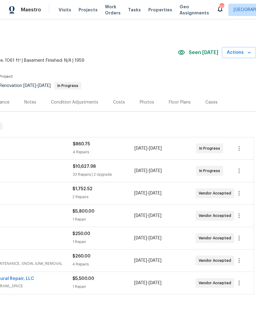
scroll to position [0, 91]
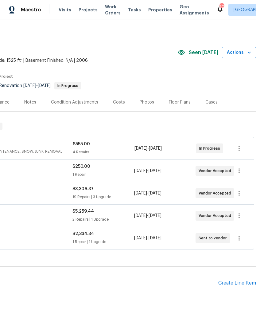
scroll to position [0, 91]
